Goal: Information Seeking & Learning: Learn about a topic

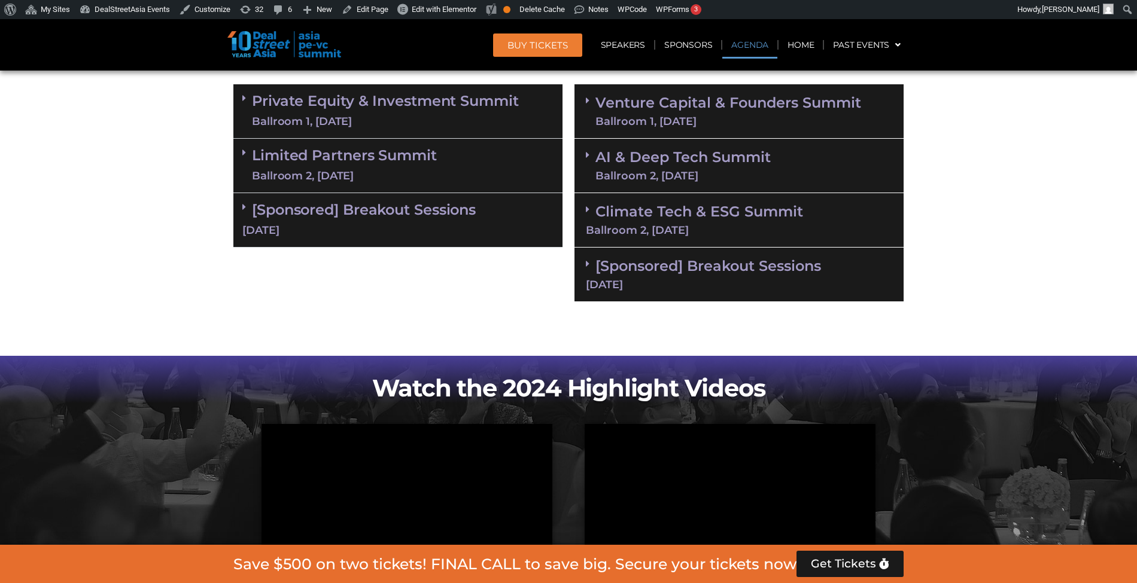
scroll to position [718, 0]
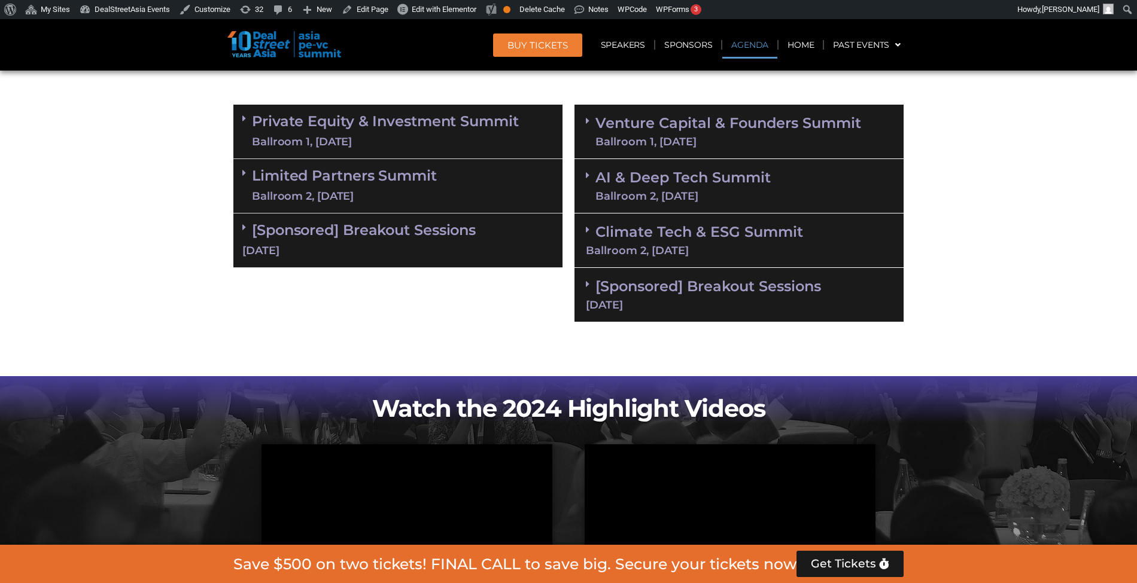
click at [397, 187] on link "Limited Partners [GEOGRAPHIC_DATA] 2, [DATE]" at bounding box center [344, 186] width 185 height 36
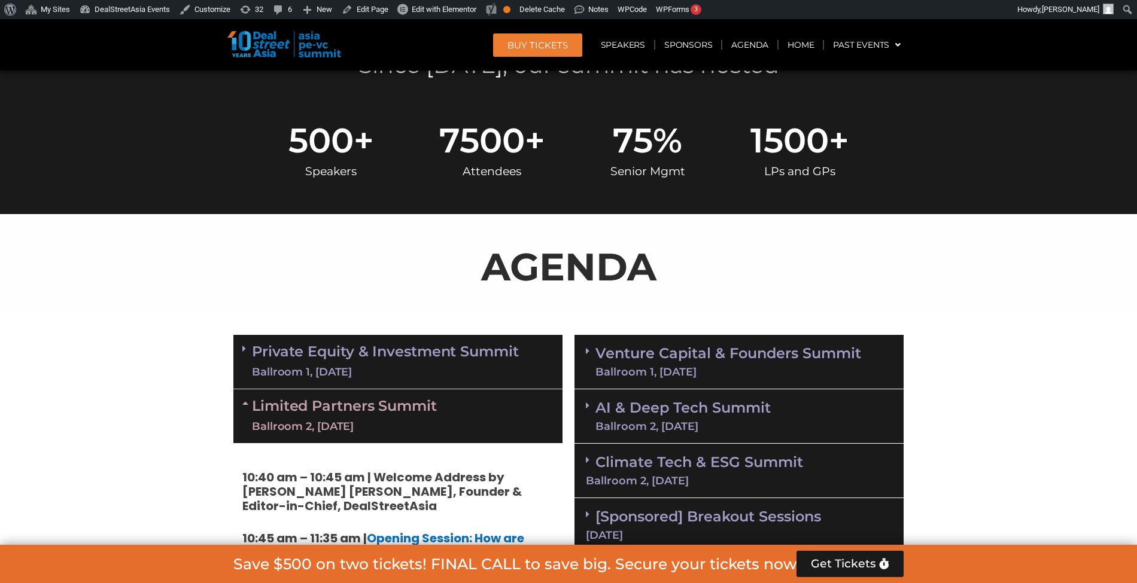
scroll to position [479, 0]
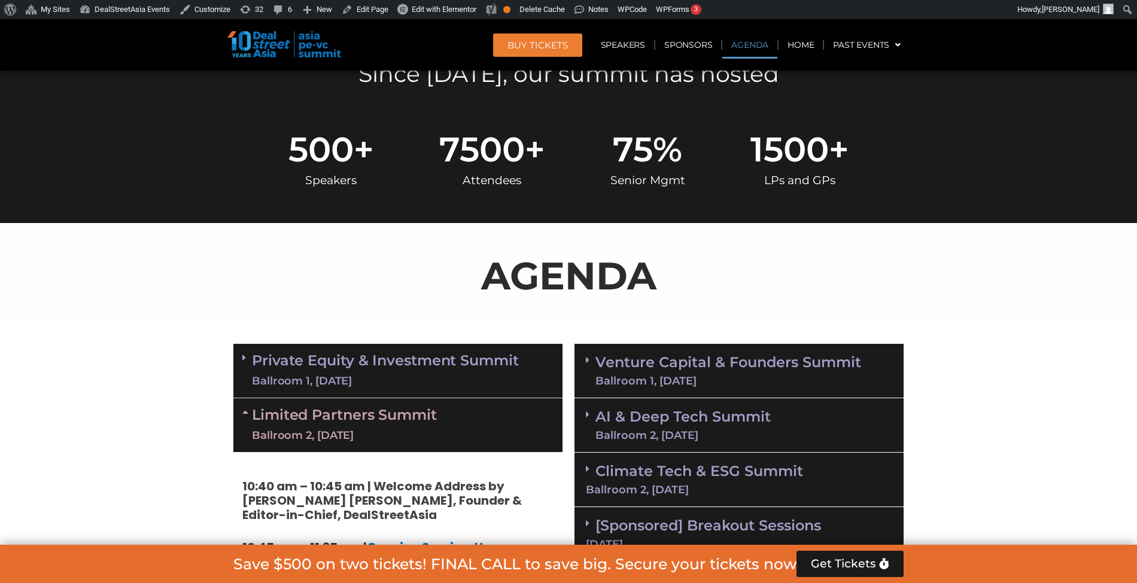
click at [458, 427] on div "Limited Partners [GEOGRAPHIC_DATA] 2, [DATE]" at bounding box center [397, 425] width 329 height 54
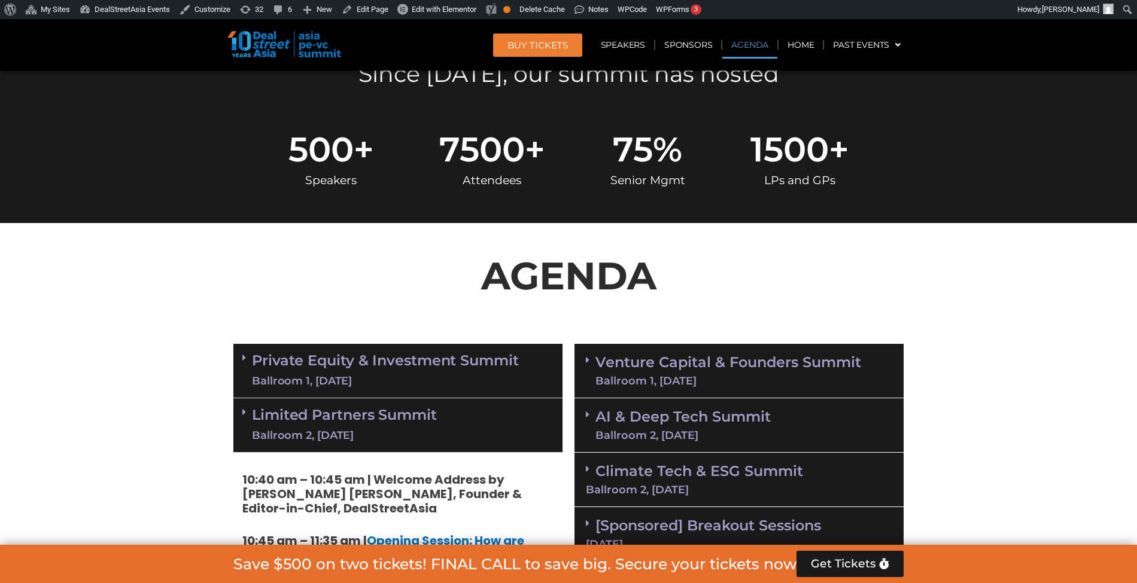
click at [459, 364] on link "Private Equity & Investment Summit Ballroom 1, [DATE]" at bounding box center [385, 371] width 267 height 36
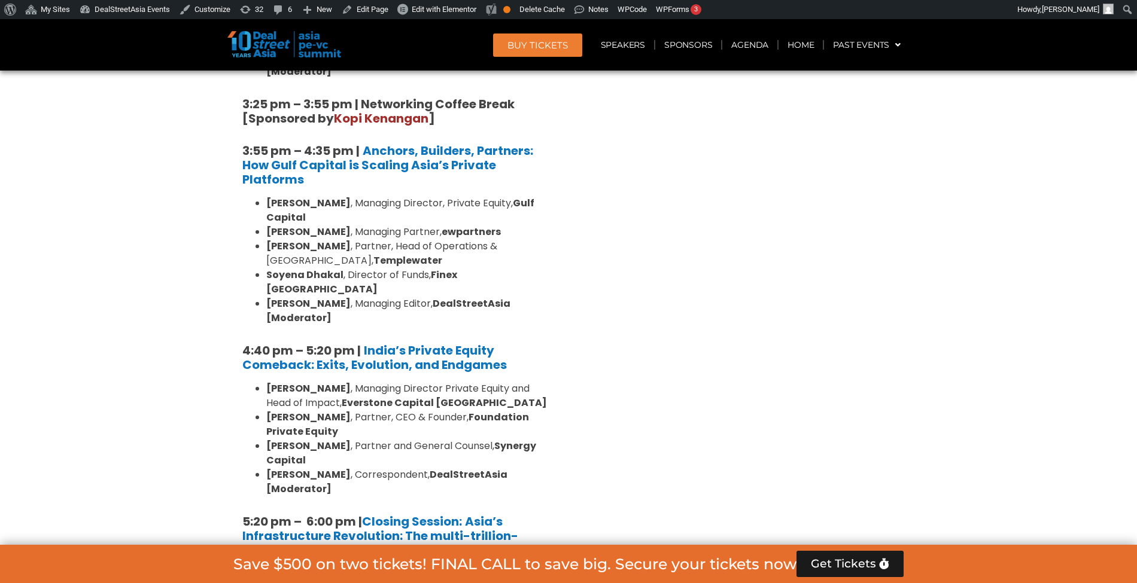
scroll to position [2073, 0]
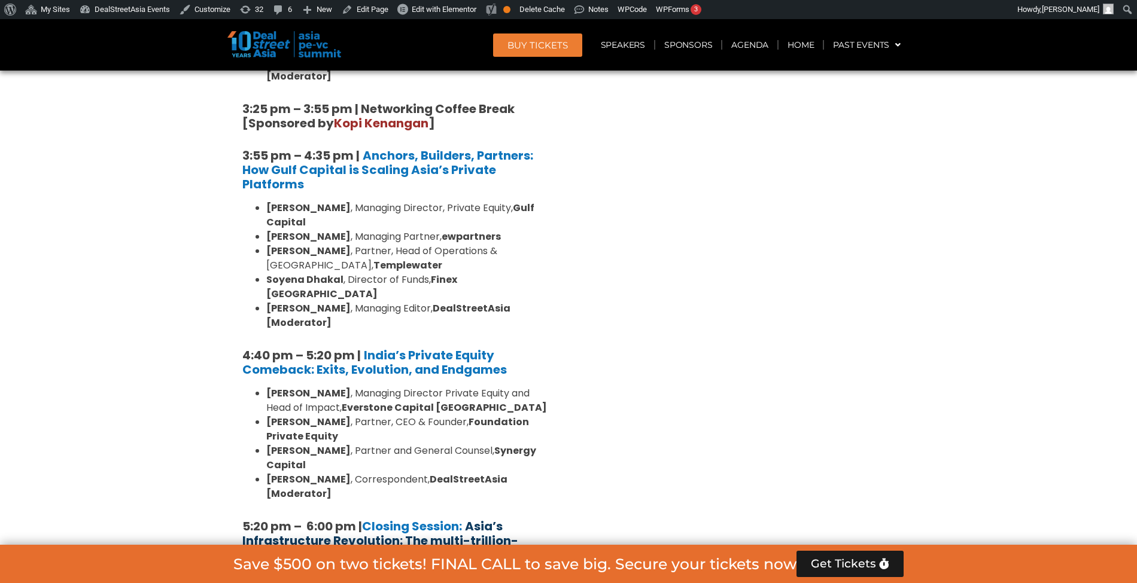
click at [458, 518] on strong "Asia’s Infrastructure Revolution: The multi-trillion-dollar opportunity?" at bounding box center [380, 540] width 276 height 45
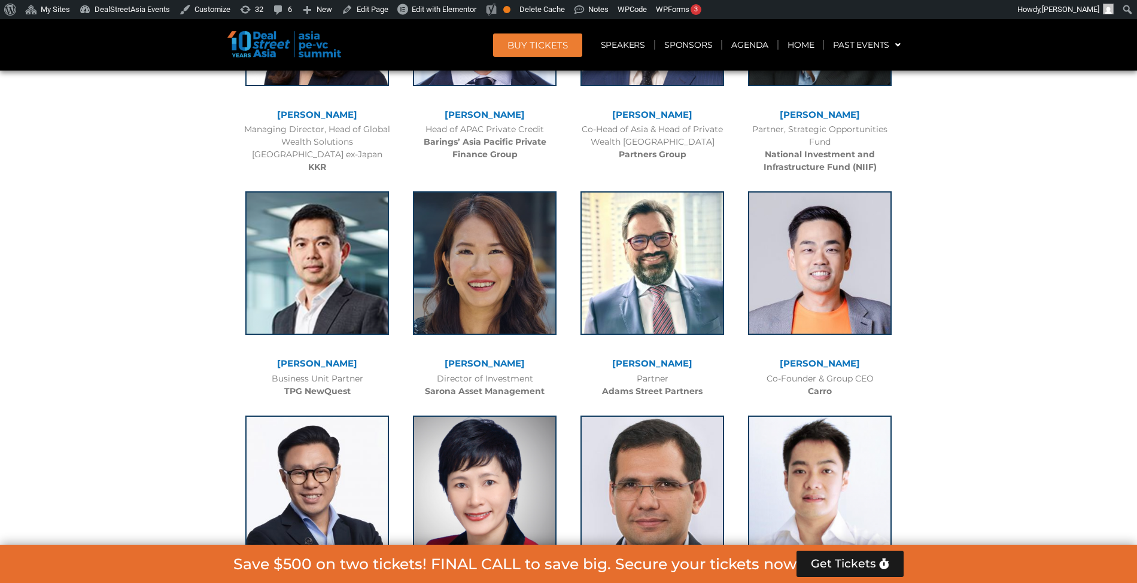
scroll to position [2073, 0]
